Goal: Information Seeking & Learning: Learn about a topic

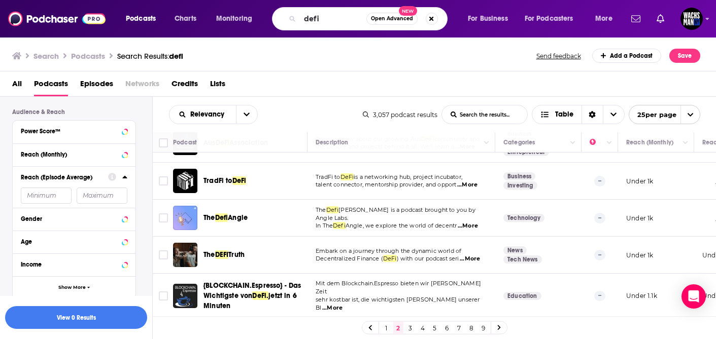
click at [327, 16] on input "defi" at bounding box center [333, 19] width 66 height 16
type input "wagmi"
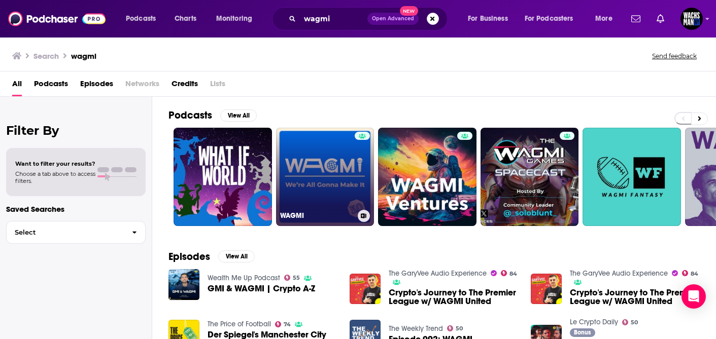
click at [325, 162] on link "WAGMI" at bounding box center [325, 177] width 98 height 98
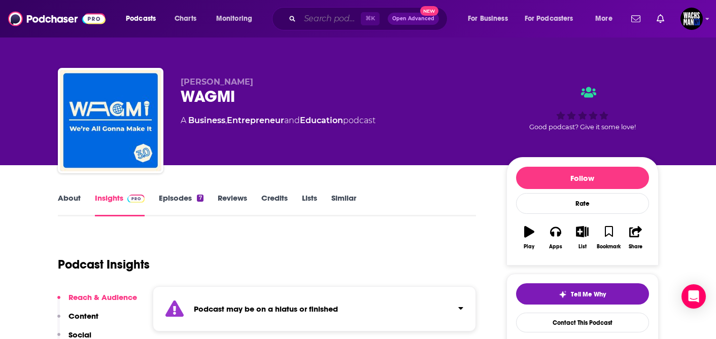
click at [326, 18] on input "Search podcasts, credits, & more..." at bounding box center [330, 19] width 61 height 16
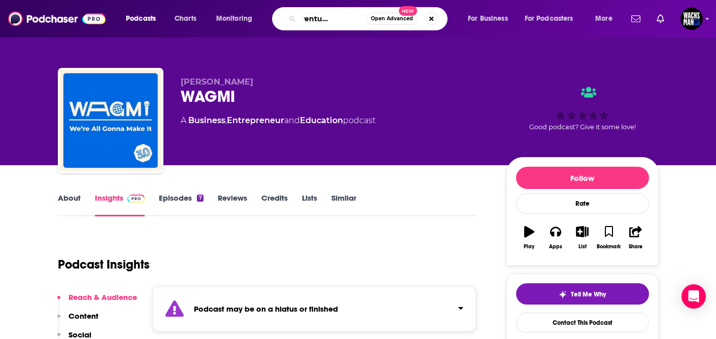
type input "wagmi ventures podcast"
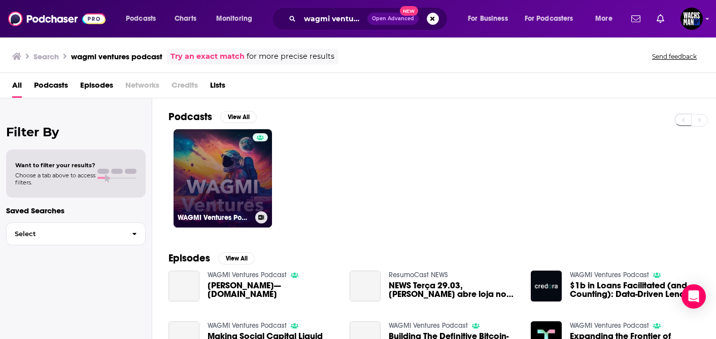
click at [210, 181] on link "WAGMI Ventures Podcast" at bounding box center [223, 178] width 98 height 98
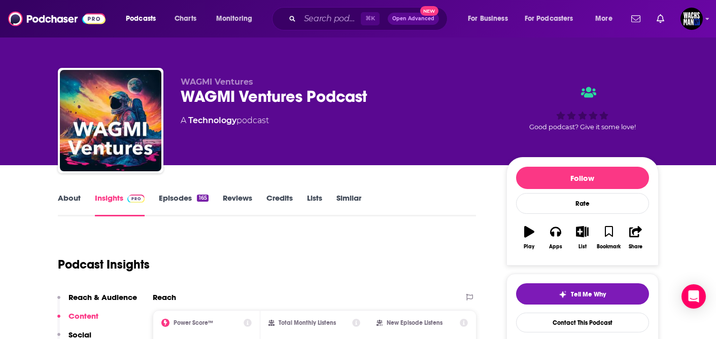
click at [73, 200] on link "About" at bounding box center [69, 204] width 23 height 23
